Goal: Information Seeking & Learning: Find specific page/section

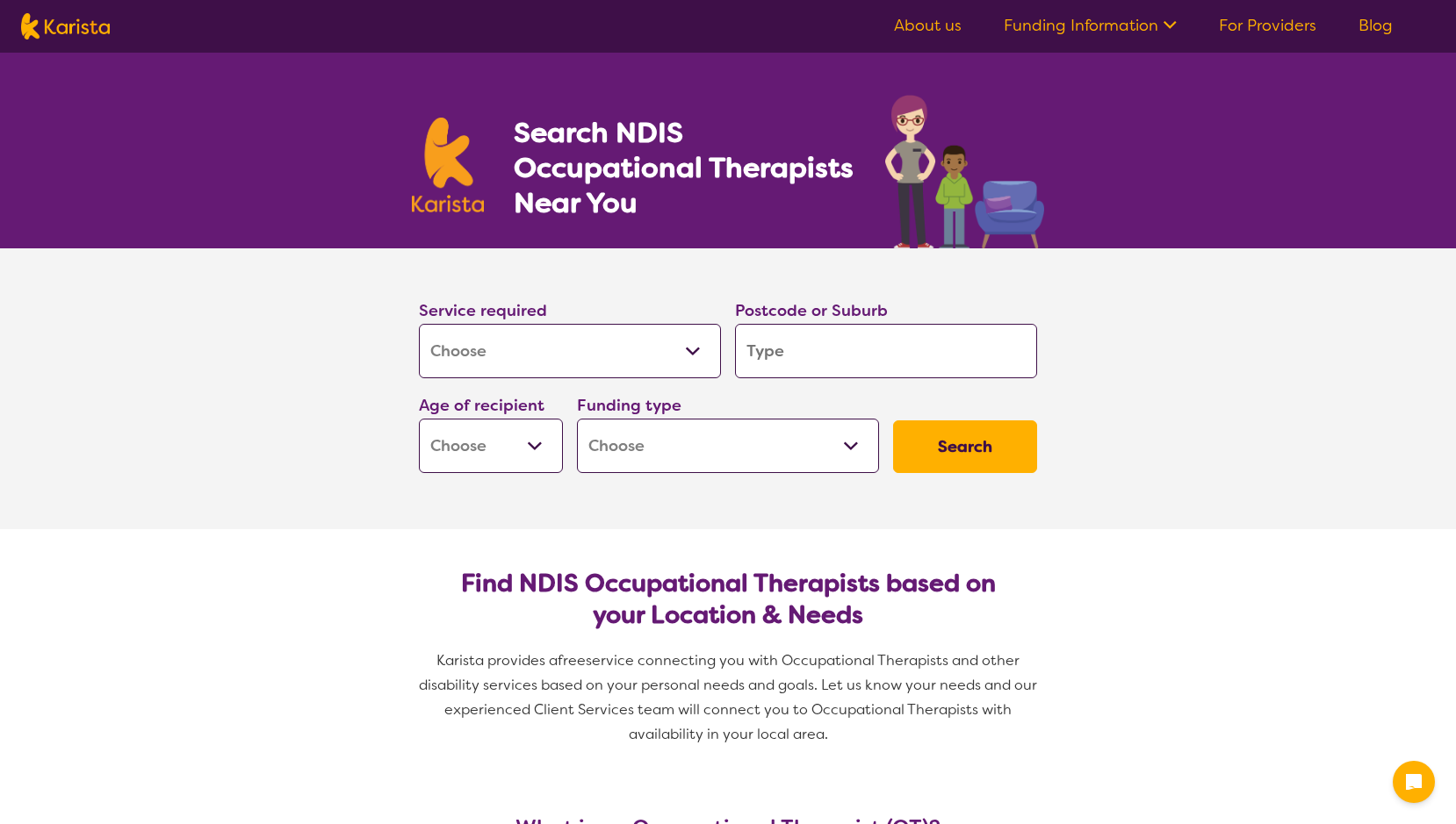
select select "[MEDICAL_DATA]"
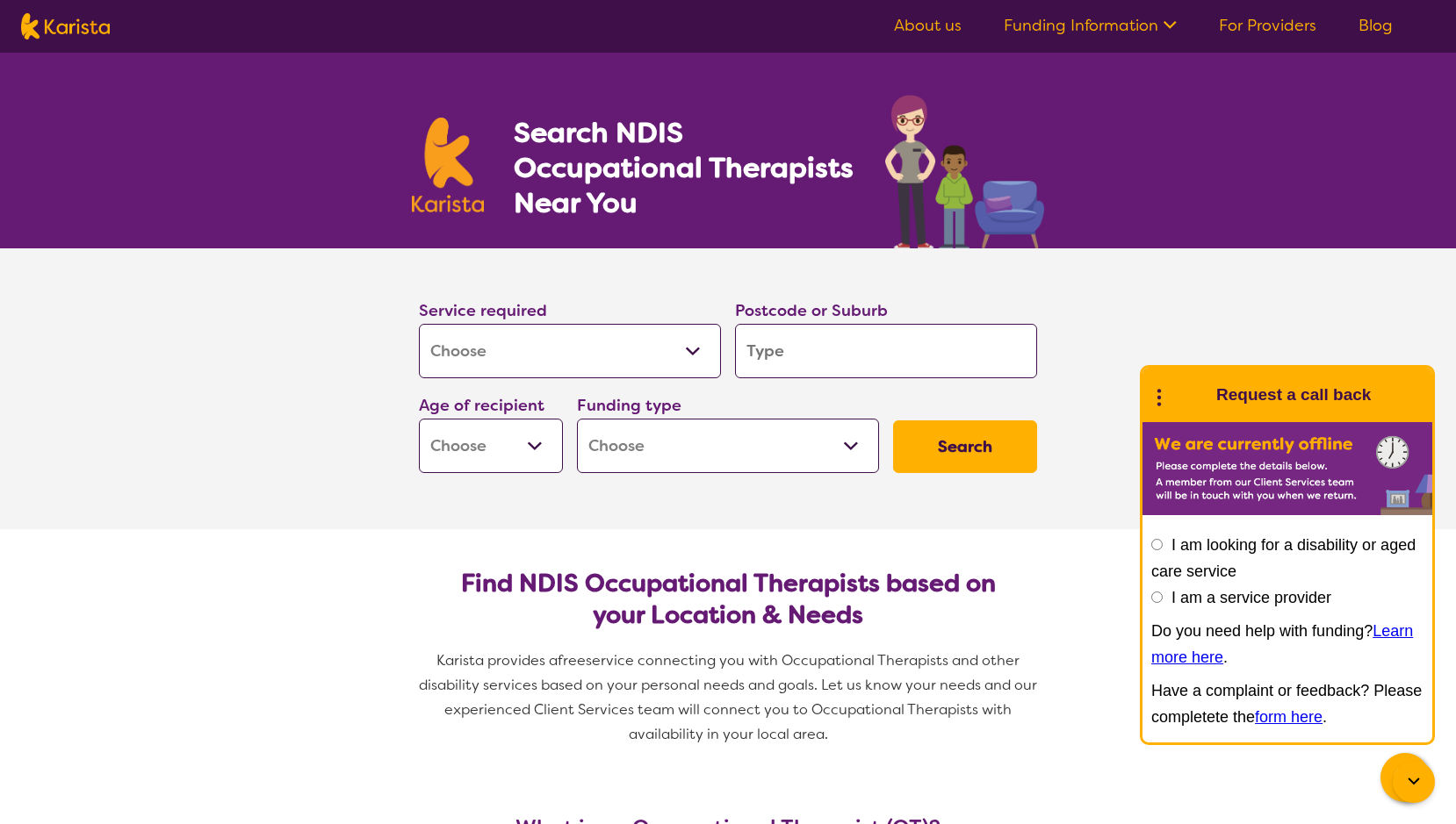
click at [747, 350] on input "search" at bounding box center [886, 351] width 302 height 54
type input "2"
type input "22"
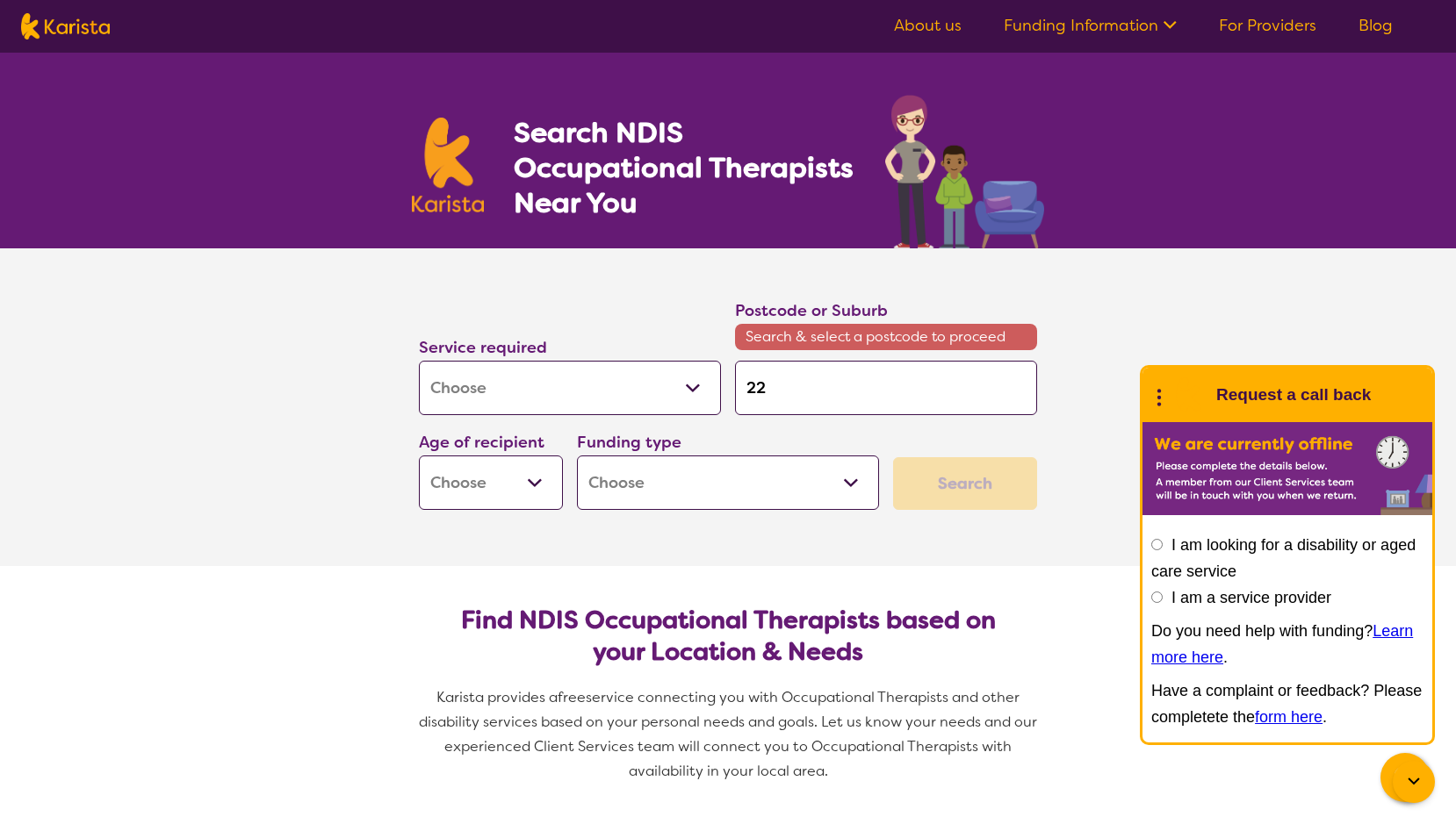
type input "223"
type input "2233"
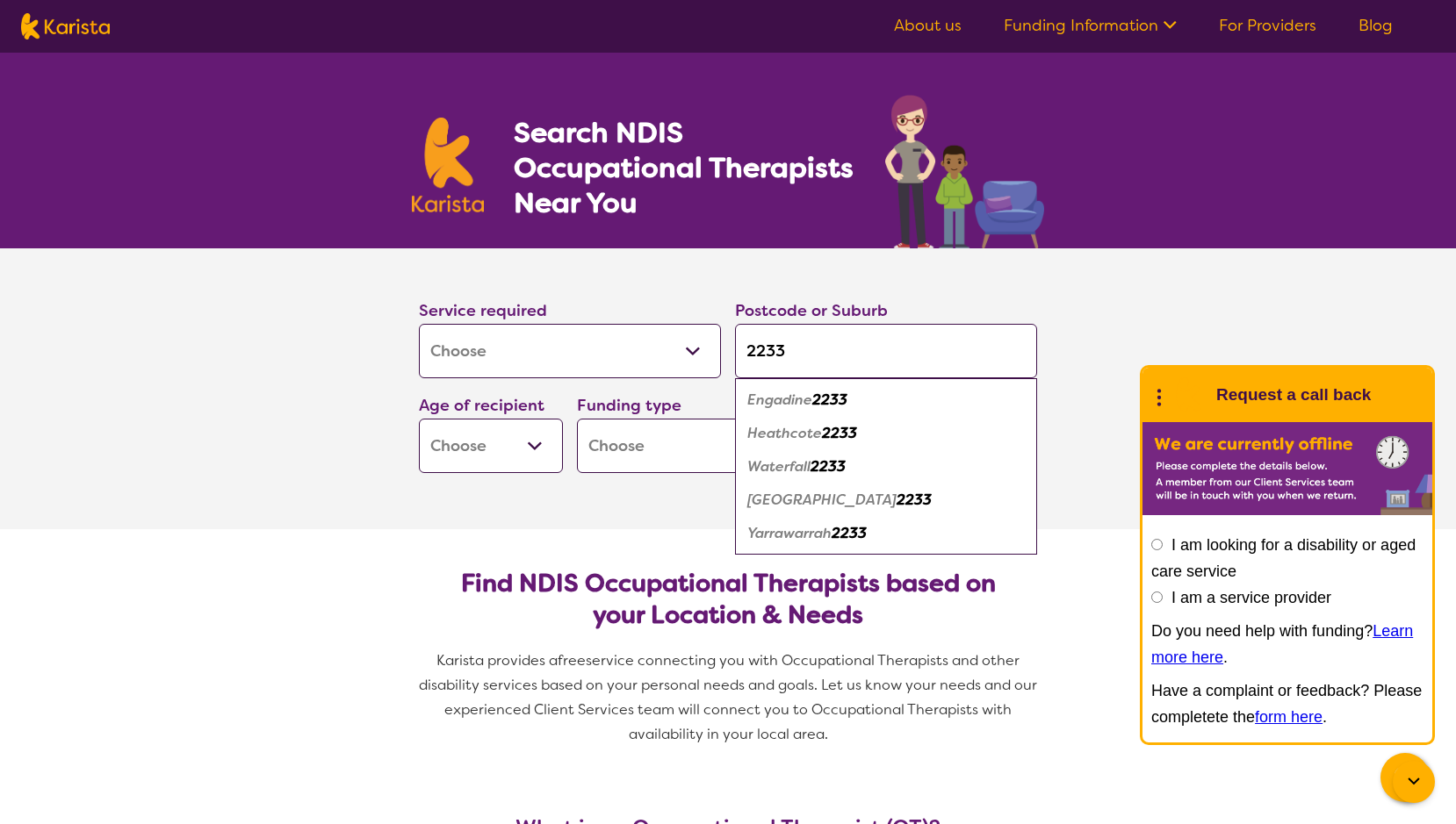
type input "2233"
click at [776, 404] on em "Engadine" at bounding box center [780, 400] width 65 height 18
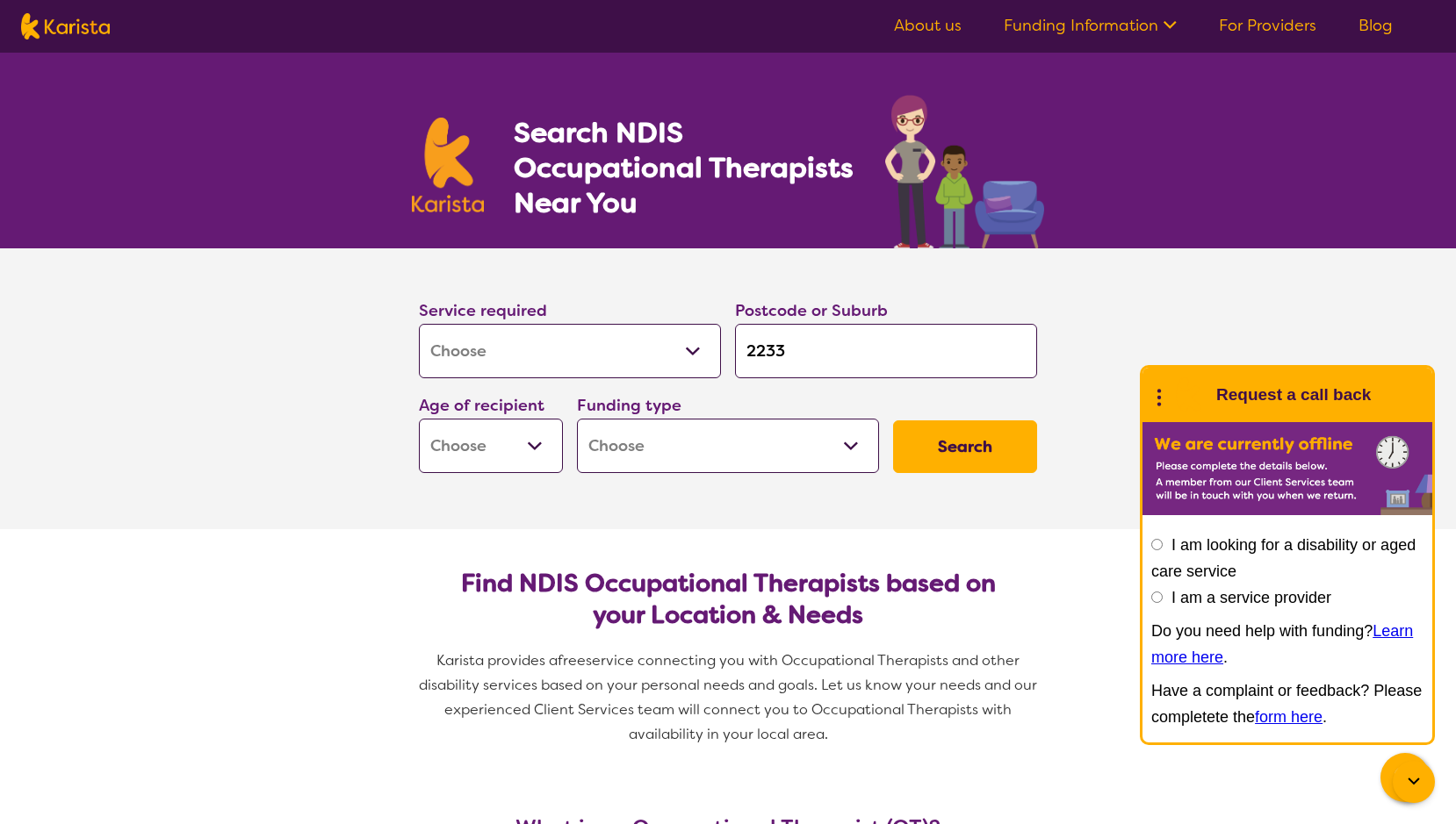
click at [530, 438] on select "Early Childhood - 0 to 9 Child - 10 to 11 Adolescent - 12 to 17 Adult - 18 to 6…" at bounding box center [491, 446] width 144 height 54
select select "AD"
click at [419, 418] on select "Early Childhood - 0 to 9 Child - 10 to 11 Adolescent - 12 to 17 Adult - 18 to 6…" at bounding box center [491, 446] width 144 height 54
select select "AD"
click at [851, 445] on select "Home Care Package (HCP) National Disability Insurance Scheme (NDIS) I don't know" at bounding box center [728, 446] width 302 height 54
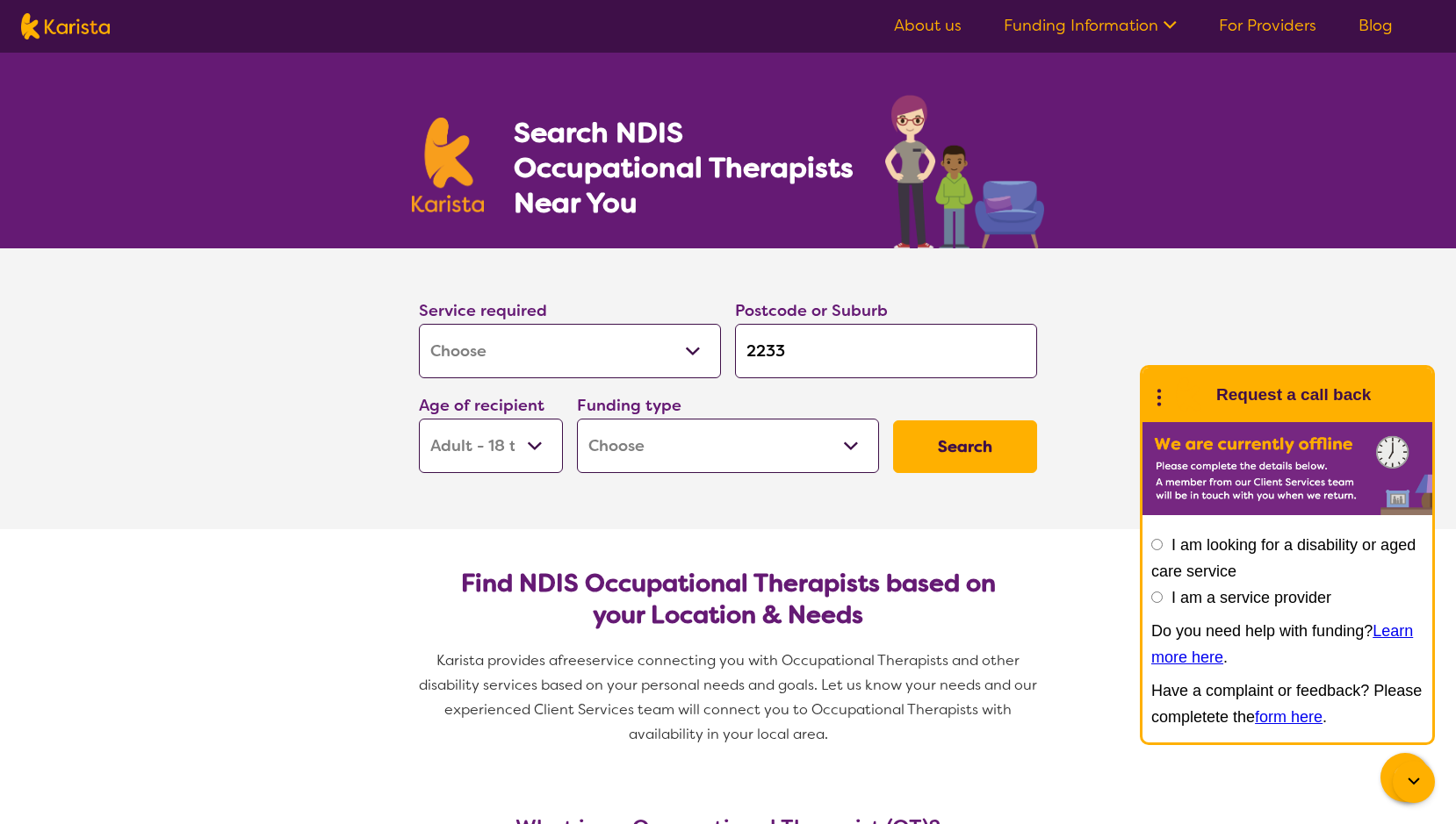
select select "NDIS"
click at [577, 418] on select "Home Care Package (HCP) National Disability Insurance Scheme (NDIS) I don't know" at bounding box center [728, 446] width 302 height 54
select select "NDIS"
click at [945, 458] on button "Search" at bounding box center [965, 447] width 144 height 53
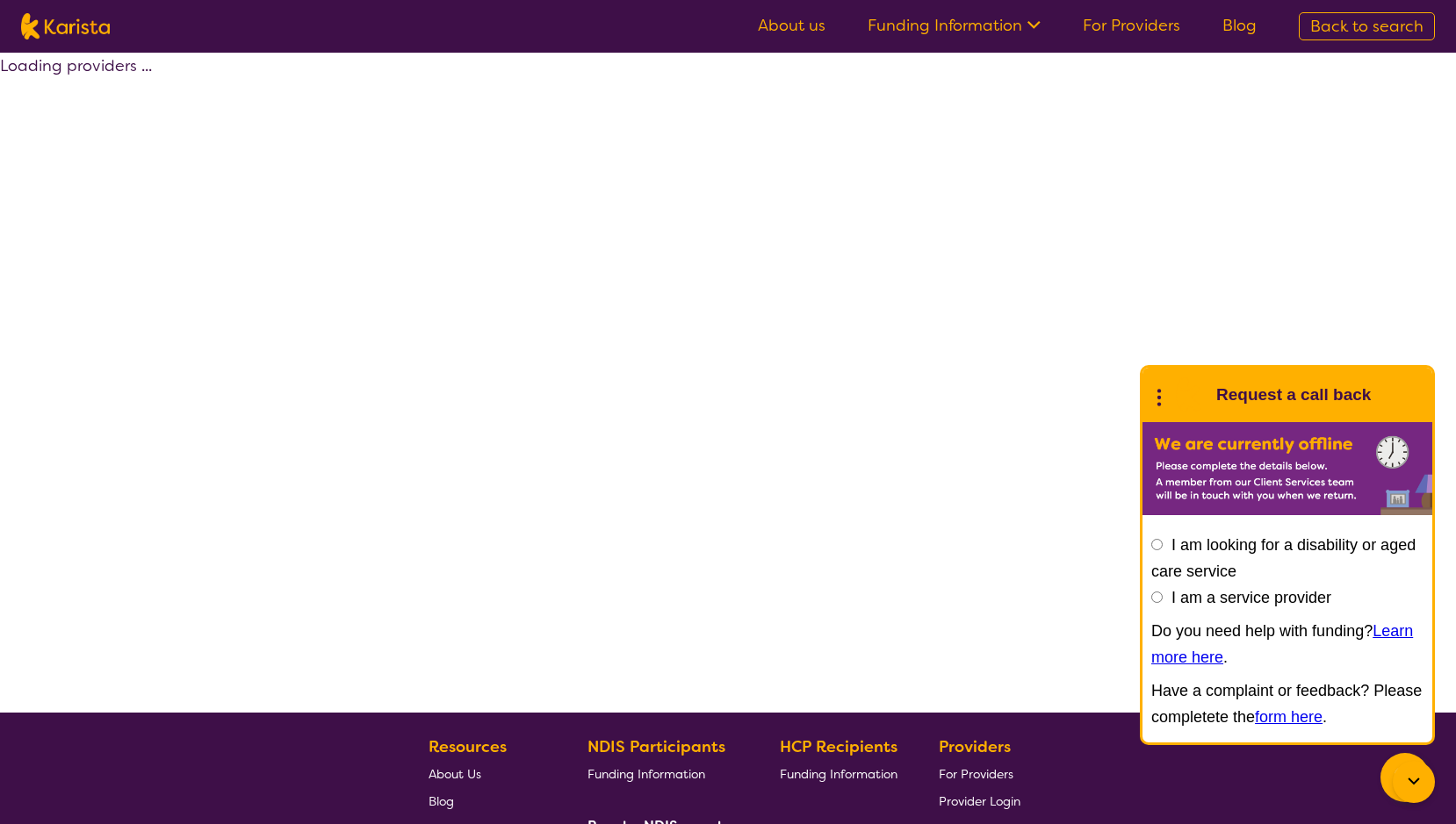
select select "by_score"
